Goal: Find specific page/section: Find specific page/section

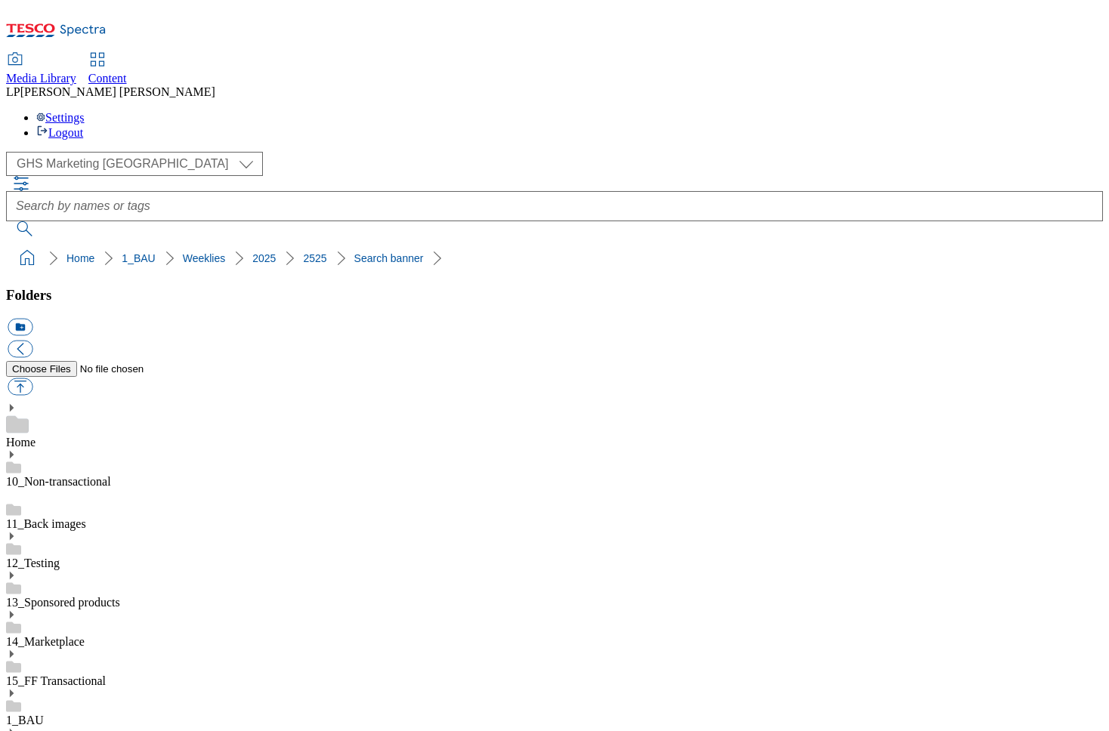
select select "flare-ghs-mktg"
click at [702, 54] on div "Media Library Content LP Lisa Patel Settings Logout" at bounding box center [554, 97] width 1097 height 86
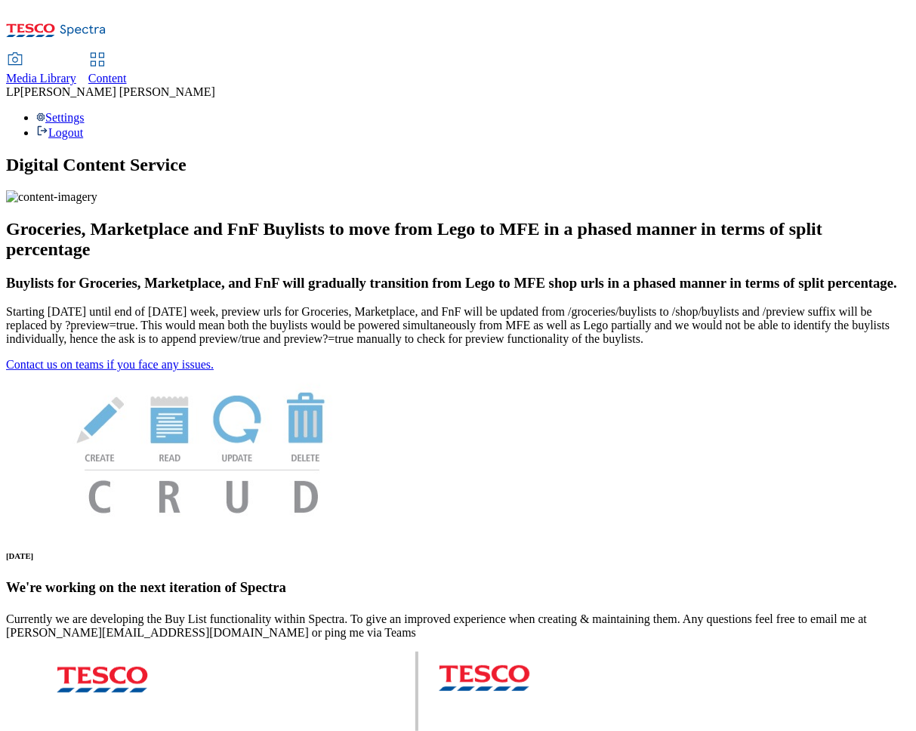
click at [76, 72] on span "Media Library" at bounding box center [41, 78] width 70 height 13
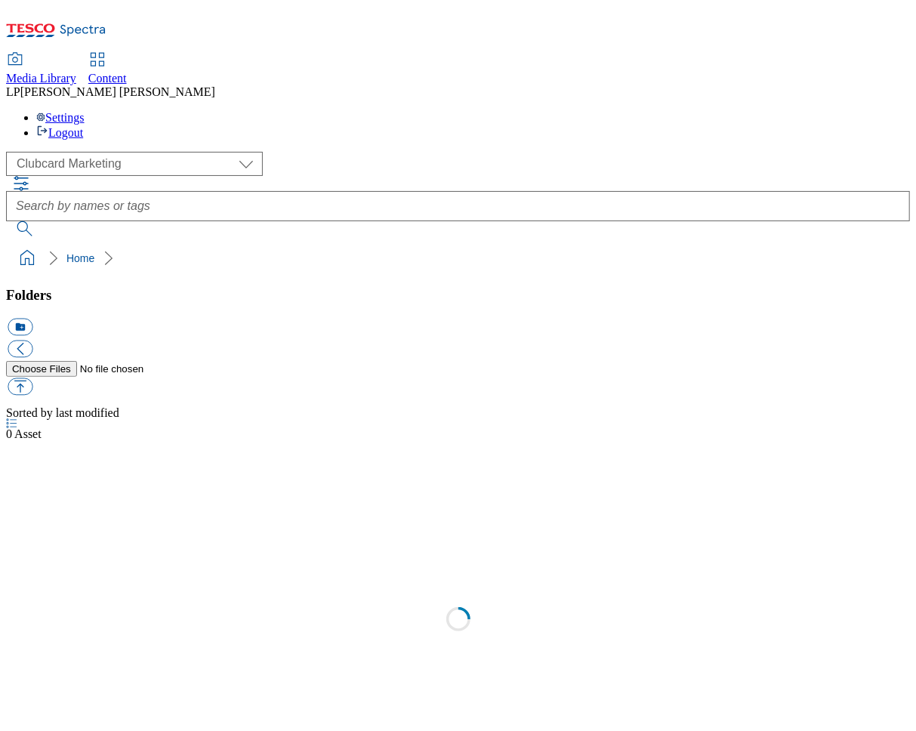
scroll to position [1, 0]
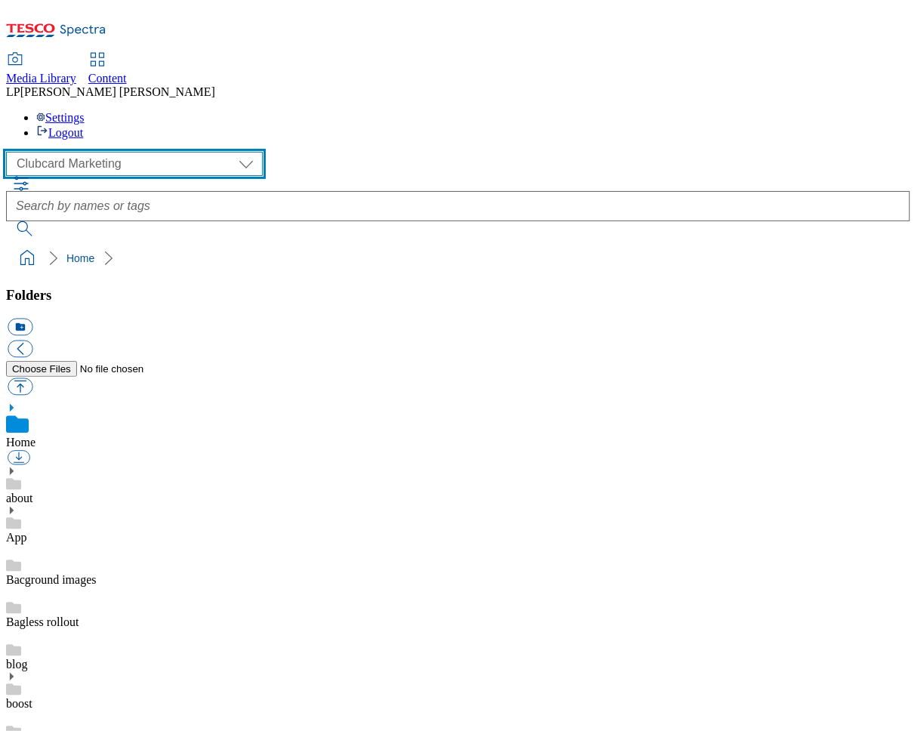
click at [85, 152] on select "Clubcard Marketing Demo Dotcom UK Emails GHS Marketing UK GHS Product UK GHS RO…" at bounding box center [134, 164] width 257 height 24
select select "flare-homepage"
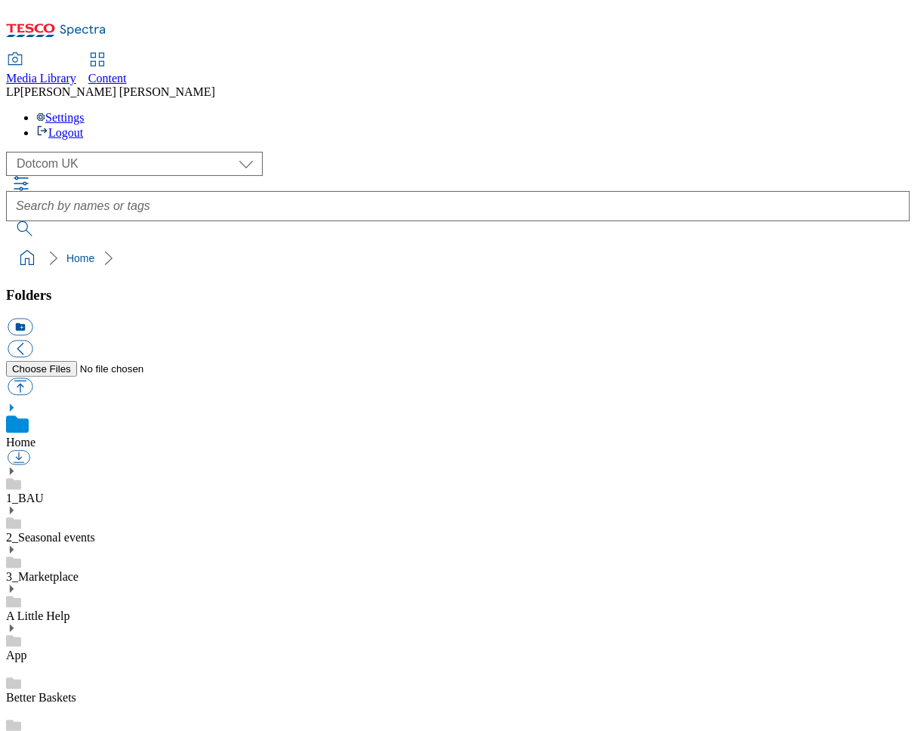
click at [14, 468] on use at bounding box center [12, 472] width 4 height 8
click at [14, 549] on use at bounding box center [12, 553] width 4 height 8
